Goal: Information Seeking & Learning: Understand process/instructions

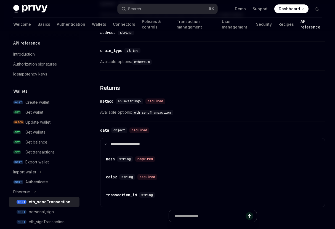
scroll to position [802, 0]
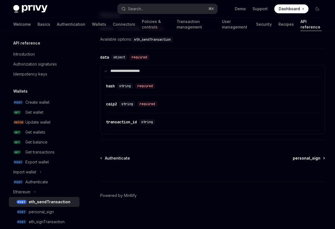
click at [310, 160] on span "personal_sign" at bounding box center [307, 158] width 28 height 6
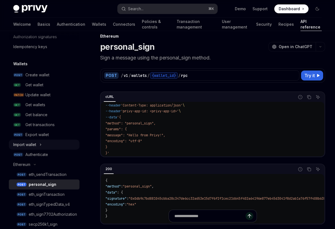
scroll to position [47, 0]
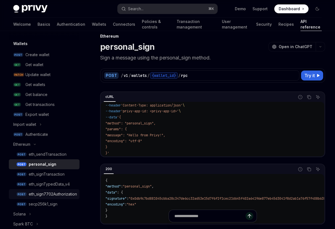
click at [57, 192] on div "eth_sign7702Authorization" at bounding box center [53, 194] width 48 height 7
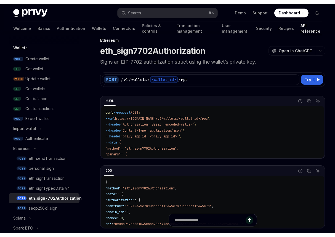
scroll to position [30, 0]
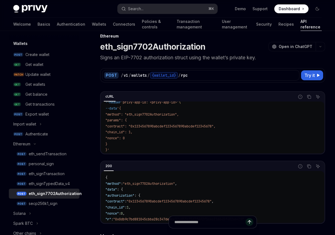
type textarea "*"
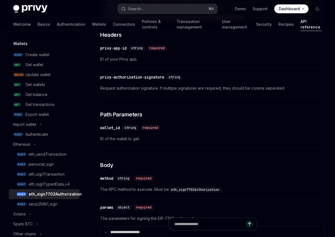
scroll to position [241, 0]
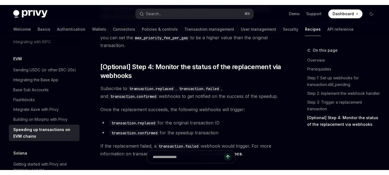
scroll to position [721, 0]
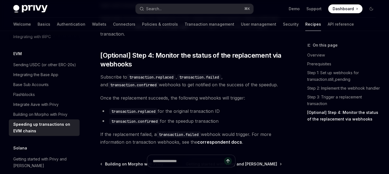
type textarea "*"
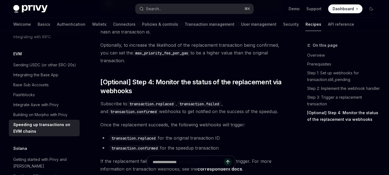
scroll to position [637, 0]
